Goal: Information Seeking & Learning: Learn about a topic

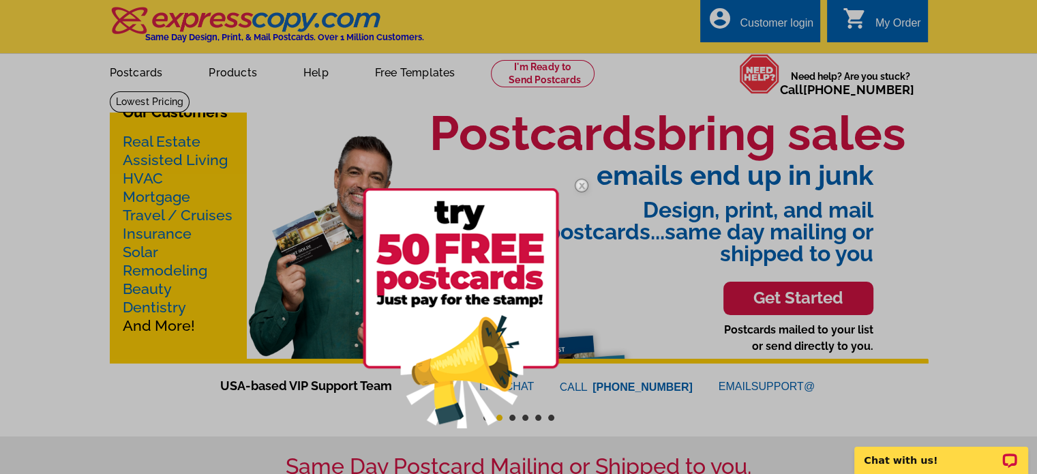
click at [645, 76] on div at bounding box center [518, 237] width 1037 height 474
click at [583, 186] on img at bounding box center [582, 186] width 40 height 40
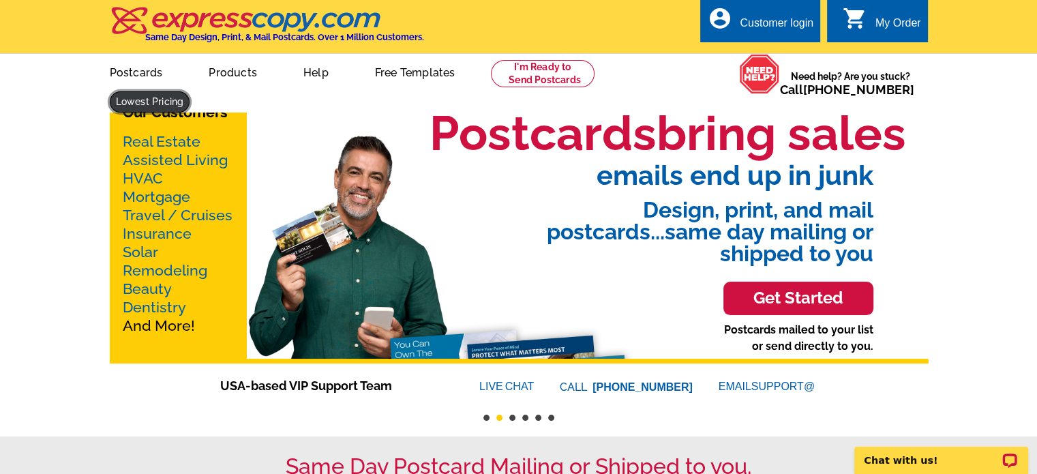
click at [190, 91] on link at bounding box center [150, 101] width 80 height 21
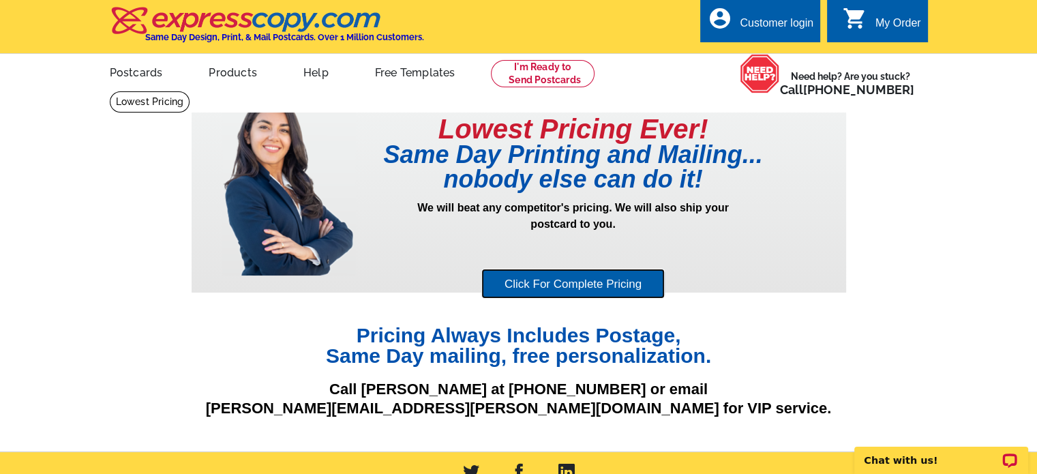
click at [577, 284] on link "Click For Complete Pricing" at bounding box center [572, 284] width 183 height 31
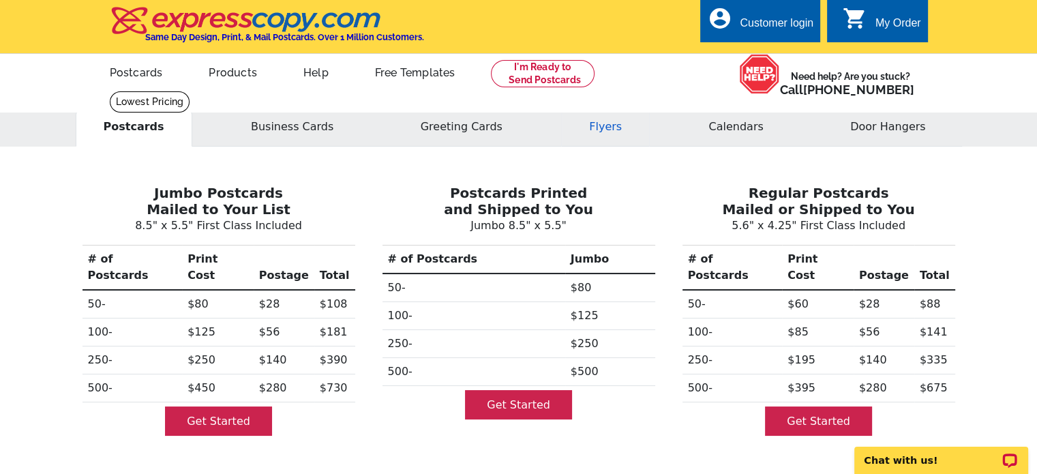
click at [605, 128] on button "Flyers" at bounding box center [605, 127] width 89 height 40
